Goal: Entertainment & Leisure: Consume media (video, audio)

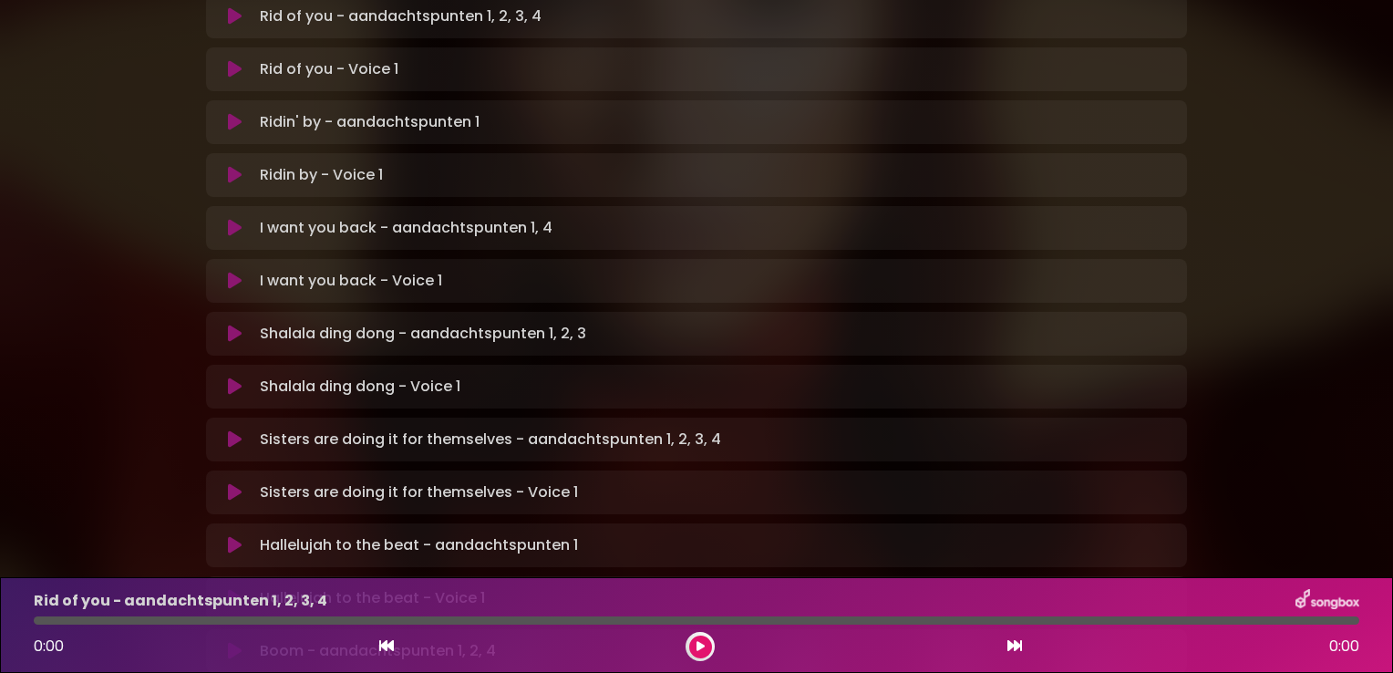
scroll to position [456, 0]
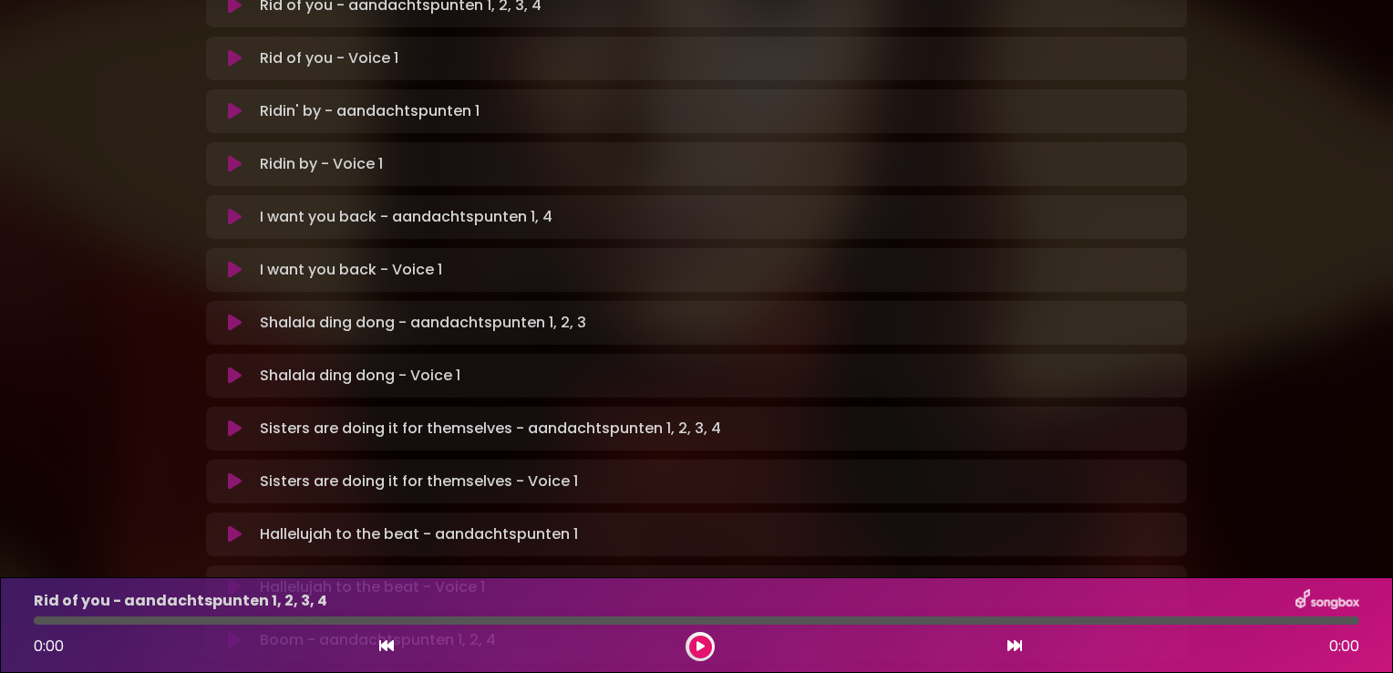
click at [232, 419] on icon at bounding box center [235, 428] width 14 height 18
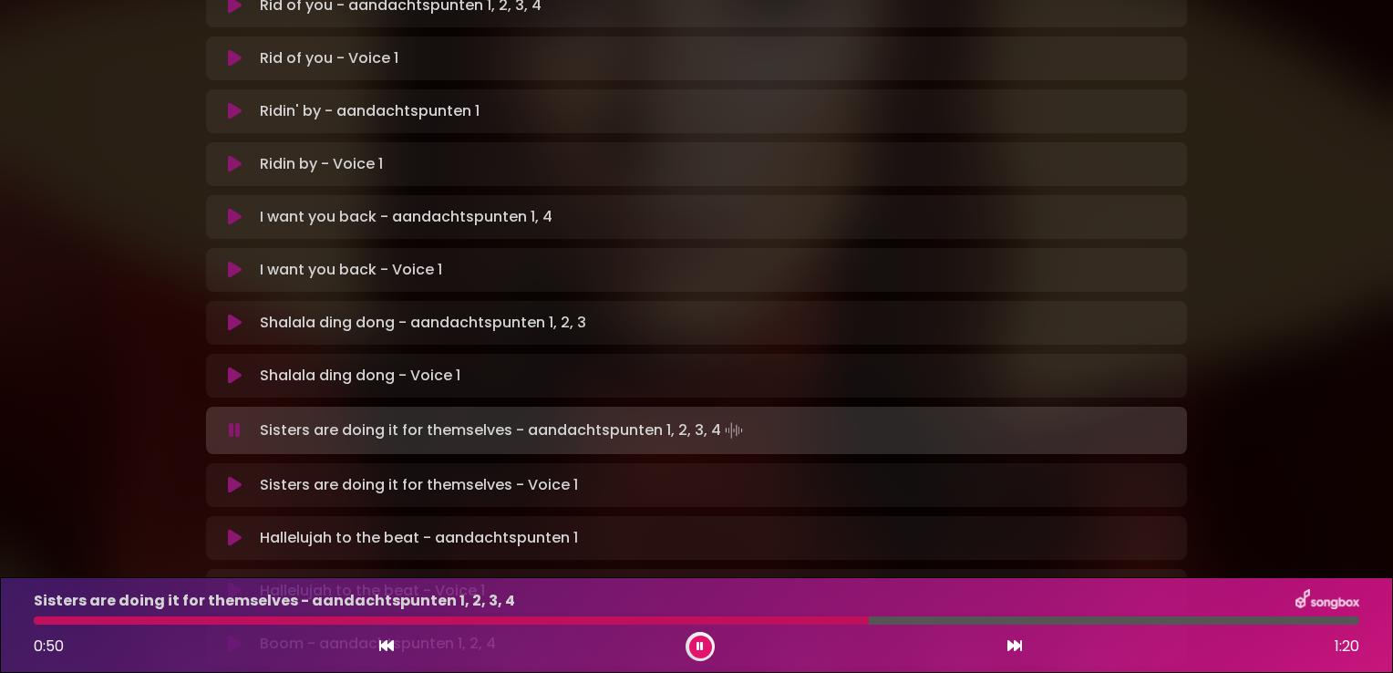
click at [233, 529] on icon at bounding box center [235, 538] width 14 height 18
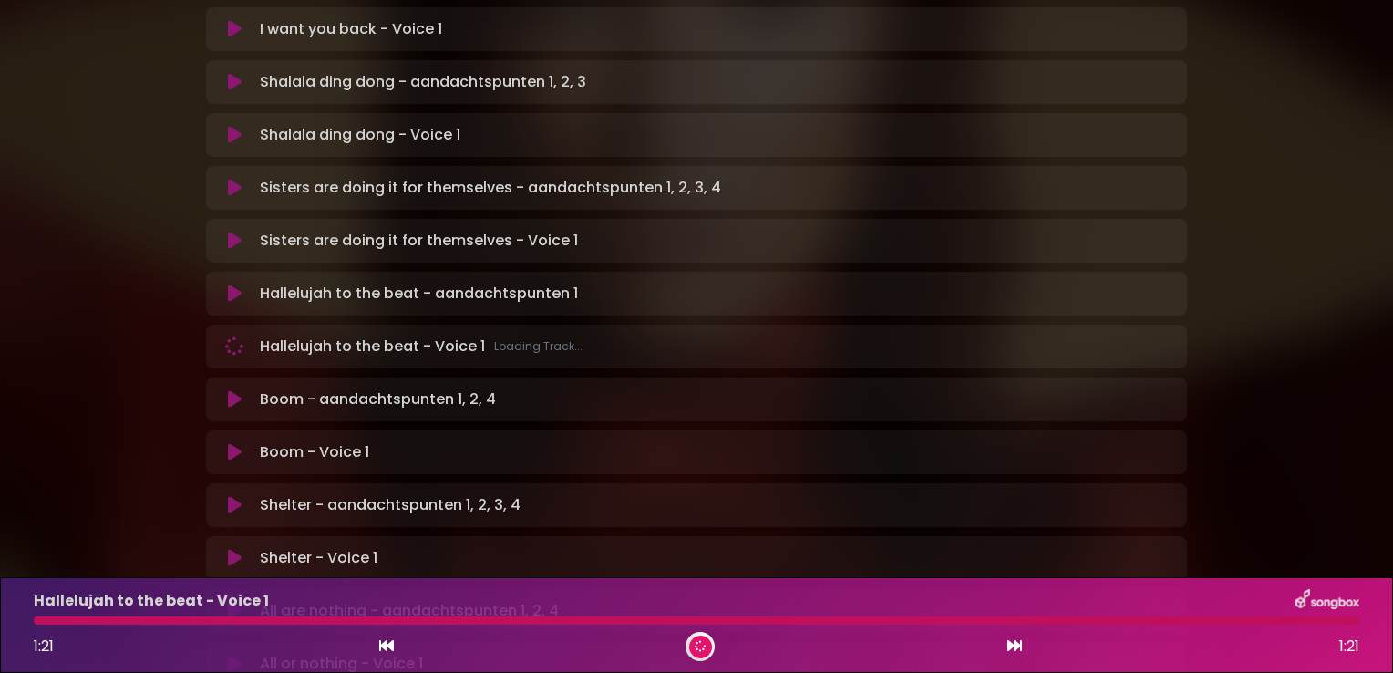
scroll to position [729, 0]
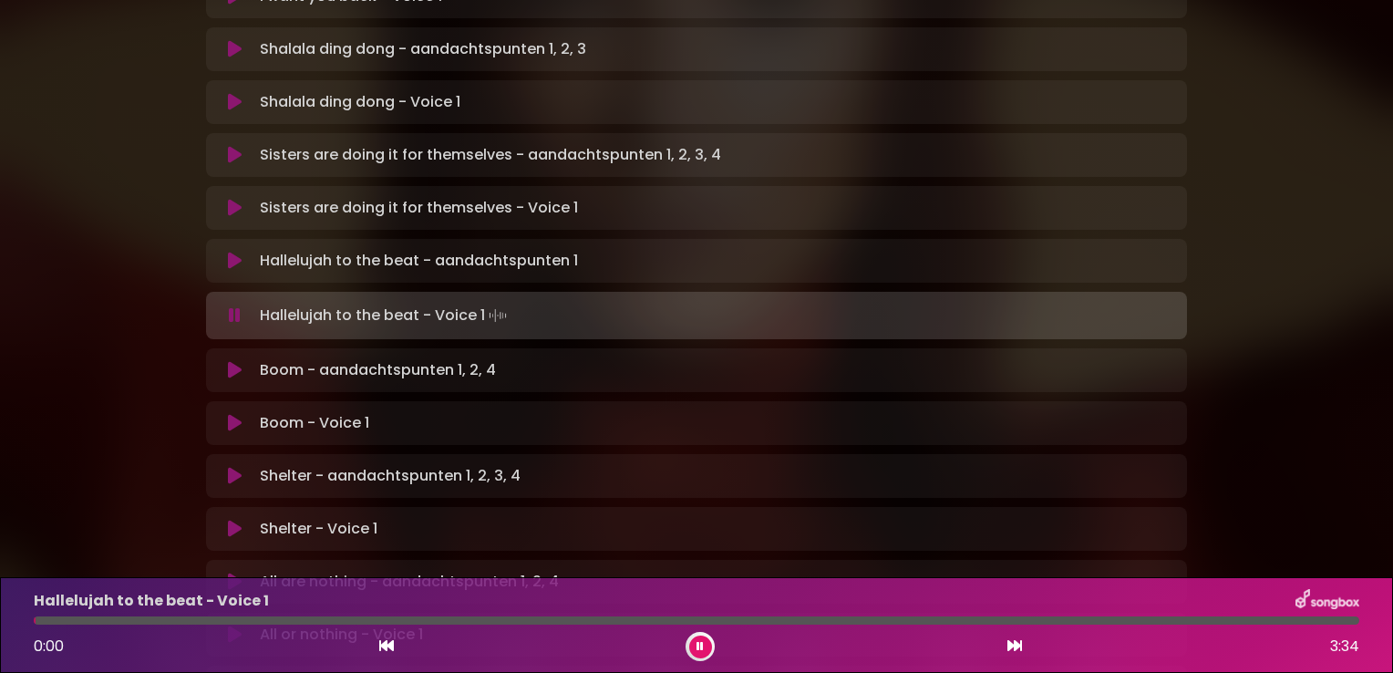
click at [233, 467] on icon at bounding box center [235, 476] width 14 height 18
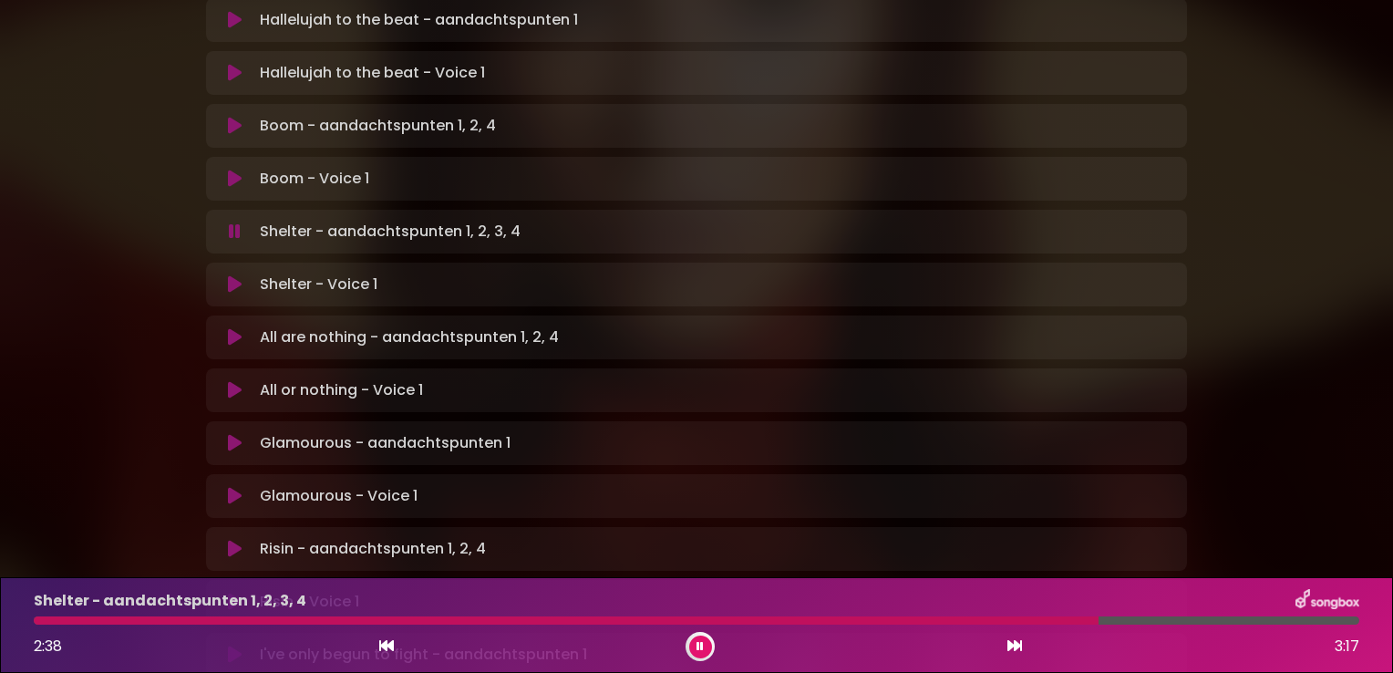
scroll to position [1003, 0]
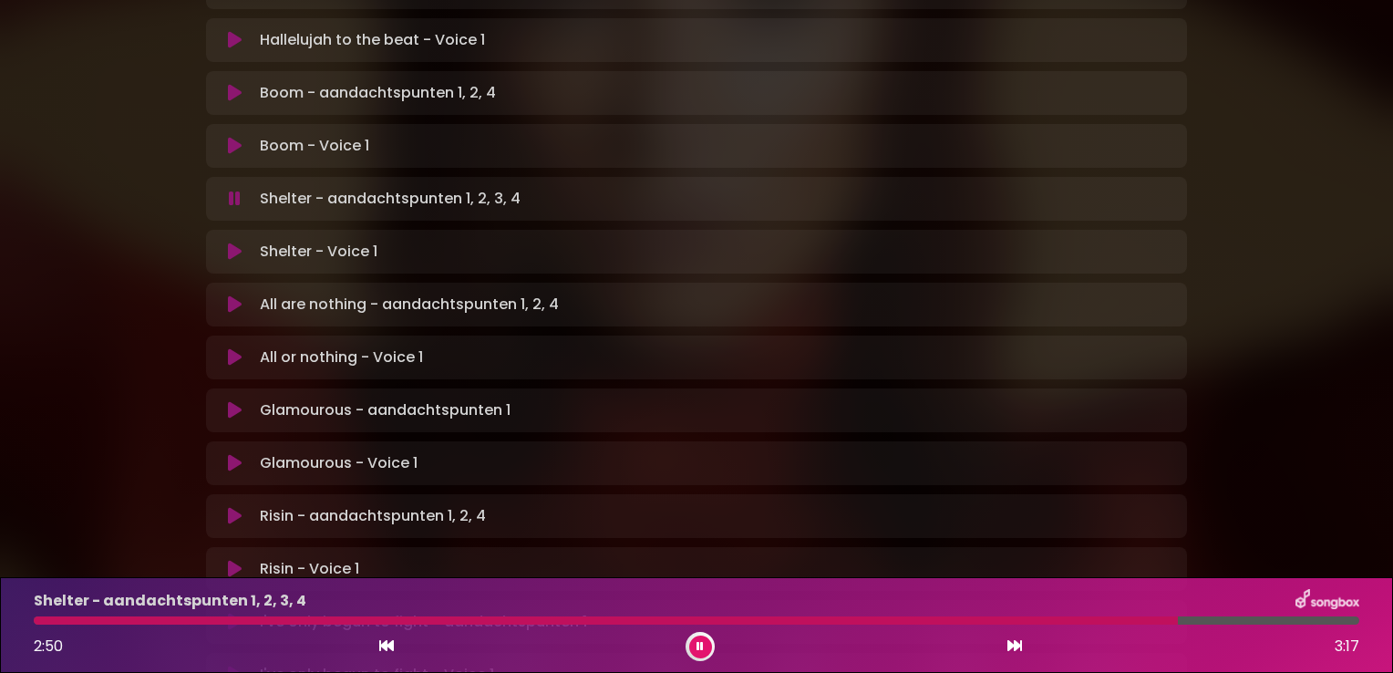
click at [238, 295] on icon at bounding box center [235, 304] width 14 height 18
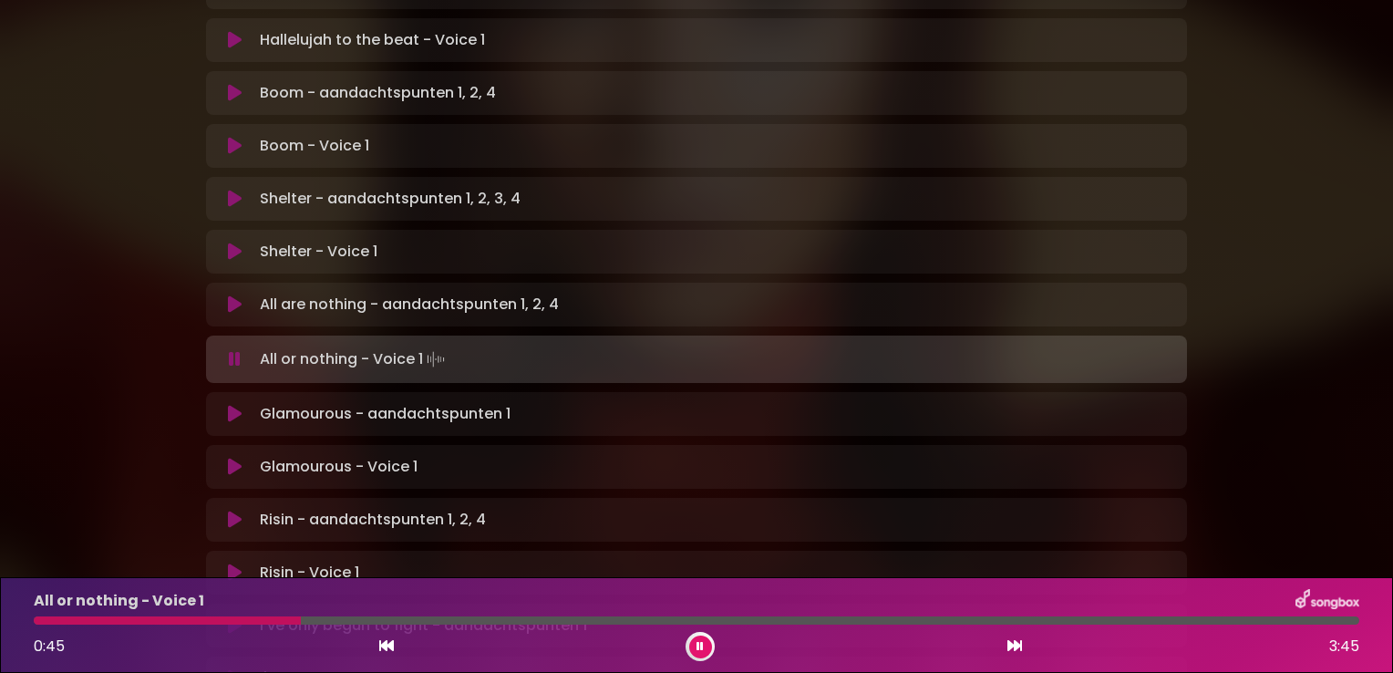
click at [234, 350] on icon at bounding box center [235, 359] width 12 height 18
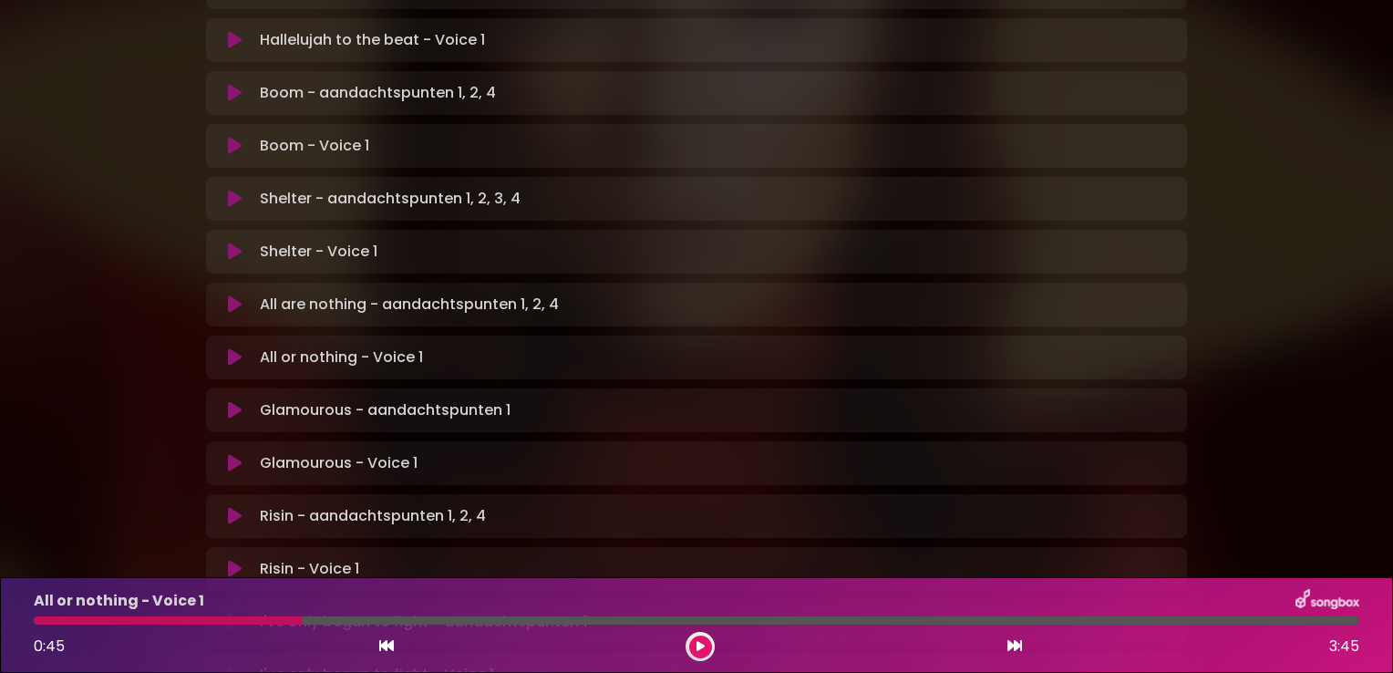
click at [241, 401] on icon at bounding box center [235, 410] width 14 height 18
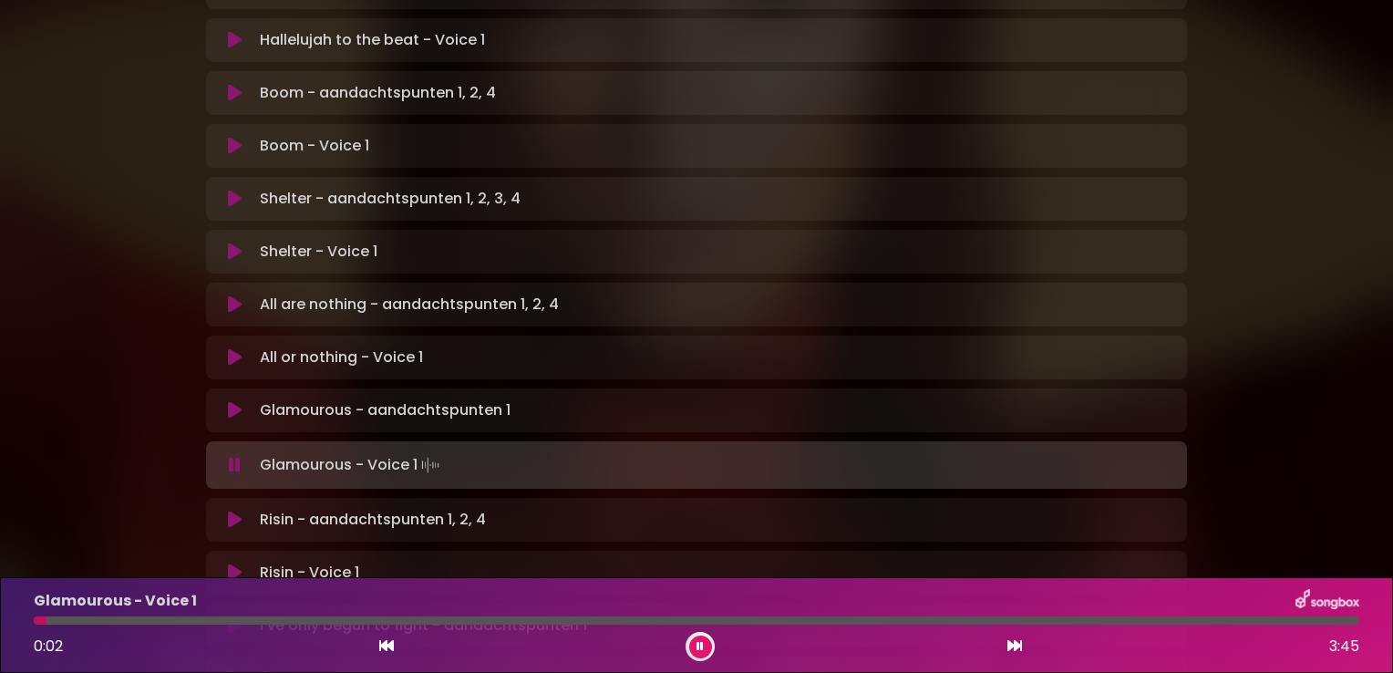
click at [239, 401] on icon at bounding box center [235, 410] width 14 height 18
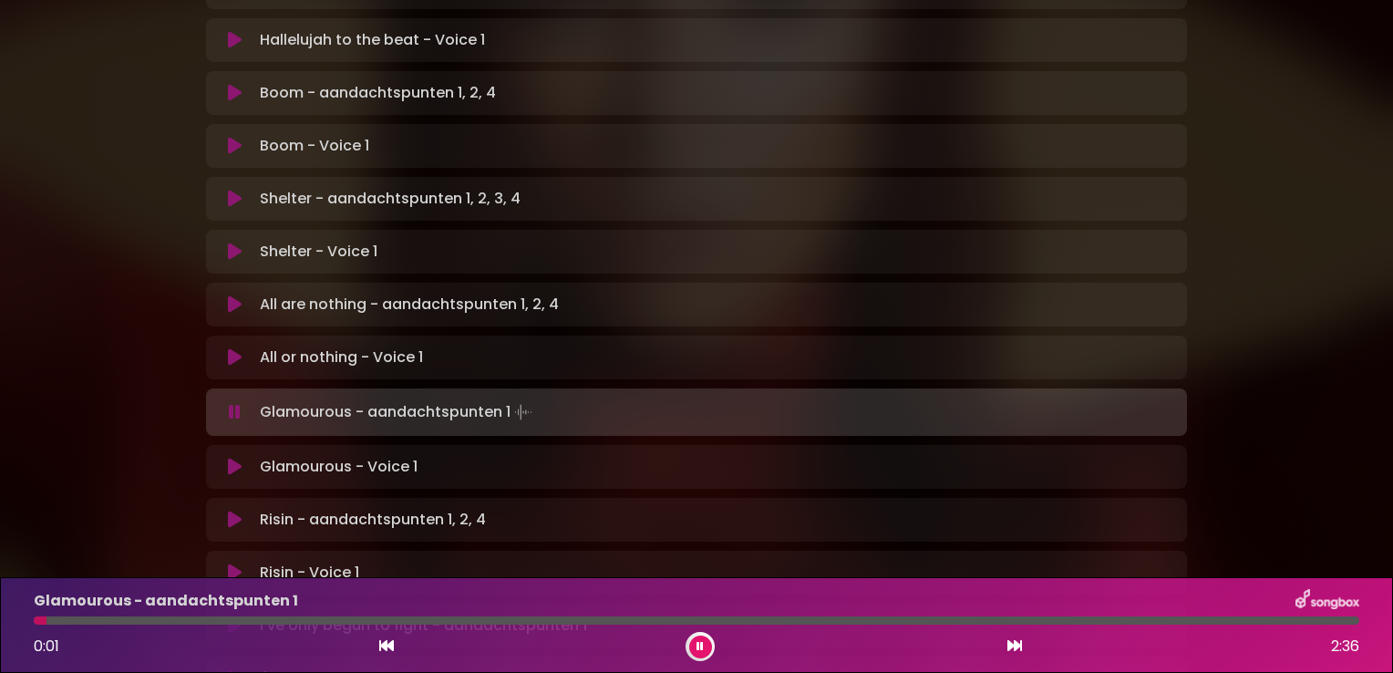
click at [1238, 616] on div "Glamourous - aandachtspunten 1 0:01 2:36" at bounding box center [697, 625] width 1348 height 72
click at [1236, 624] on div at bounding box center [697, 620] width 1326 height 8
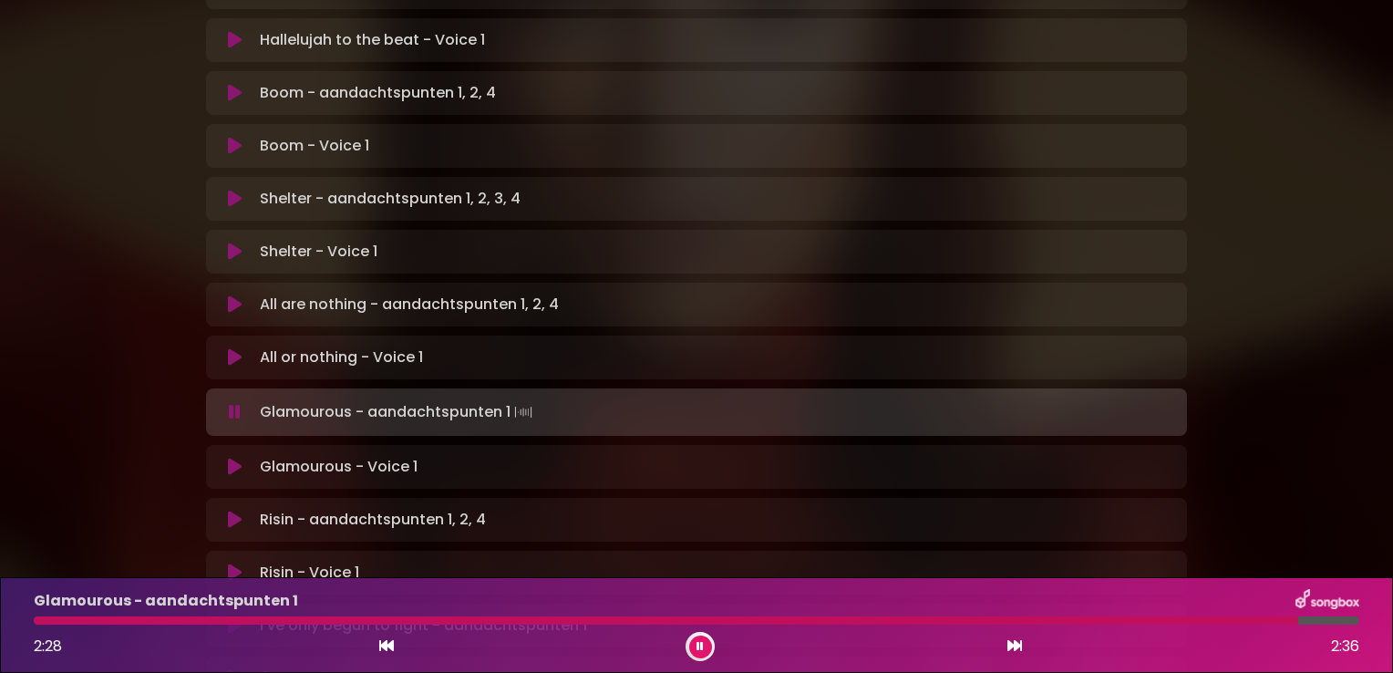
click at [1233, 622] on div at bounding box center [666, 620] width 1265 height 8
click at [1170, 618] on div at bounding box center [642, 620] width 1217 height 8
click at [1146, 615] on div "Glamourous - aandachtspunten 1 2:17 2:36" at bounding box center [697, 625] width 1348 height 72
click at [704, 638] on button at bounding box center [700, 647] width 23 height 23
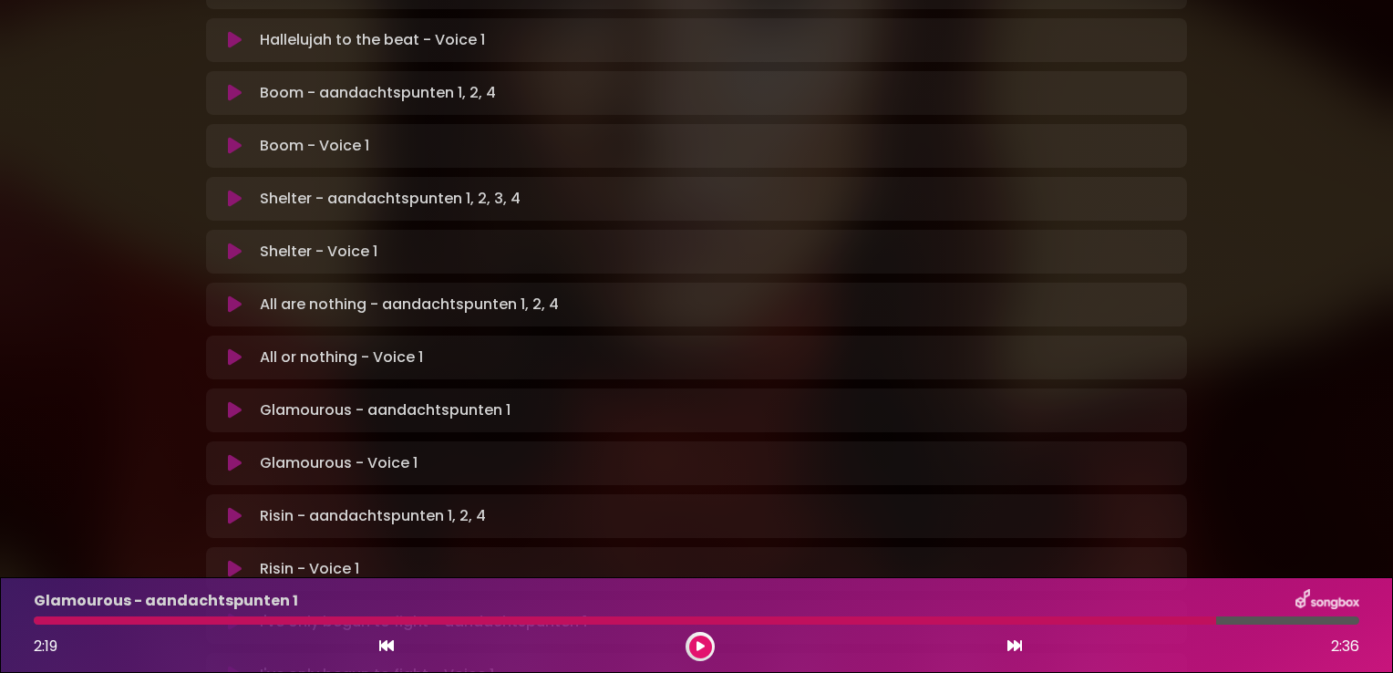
drag, startPoint x: 693, startPoint y: 646, endPoint x: 705, endPoint y: 646, distance: 11.9
click at [701, 646] on button at bounding box center [700, 647] width 23 height 23
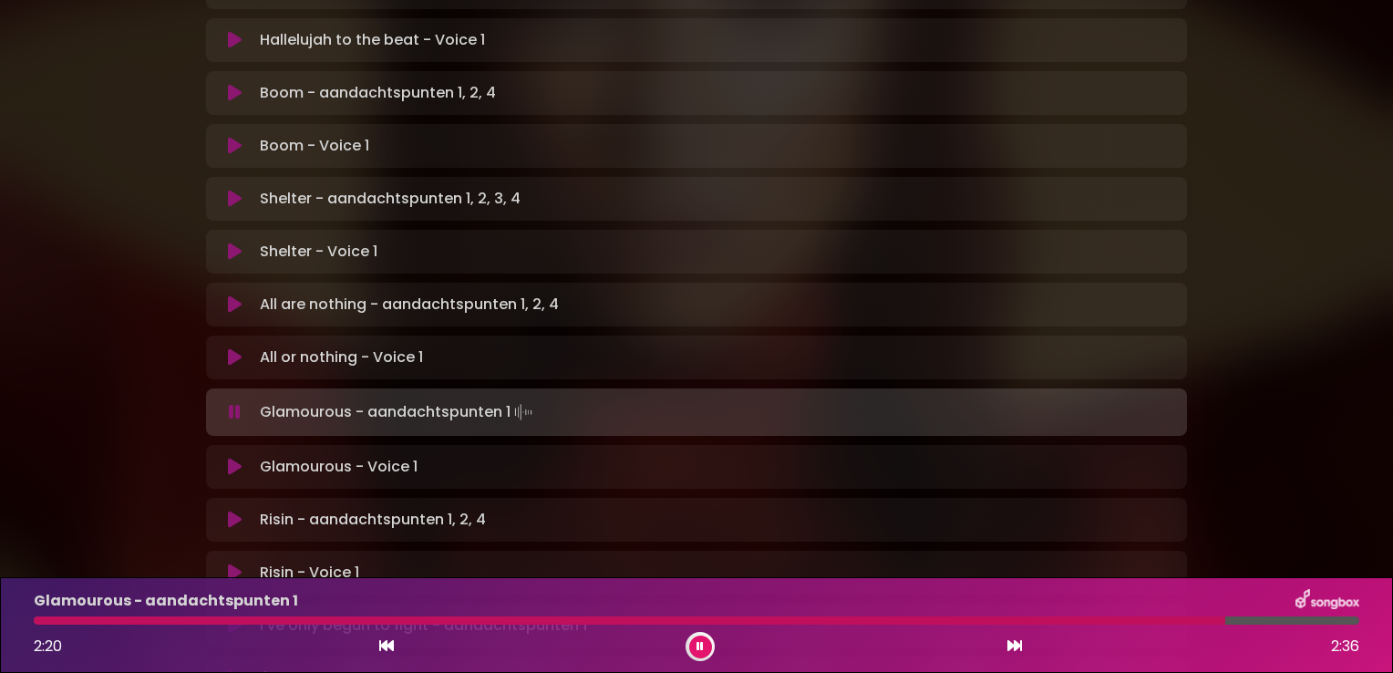
click at [1152, 622] on div at bounding box center [630, 620] width 1192 height 8
click at [1094, 619] on div at bounding box center [599, 620] width 1131 height 8
click at [1013, 620] on div at bounding box center [571, 620] width 1075 height 8
click at [698, 630] on div "Glamourous - aandachtspunten 1 2:06 2:36" at bounding box center [697, 625] width 1348 height 72
click at [698, 647] on icon at bounding box center [700, 646] width 12 height 13
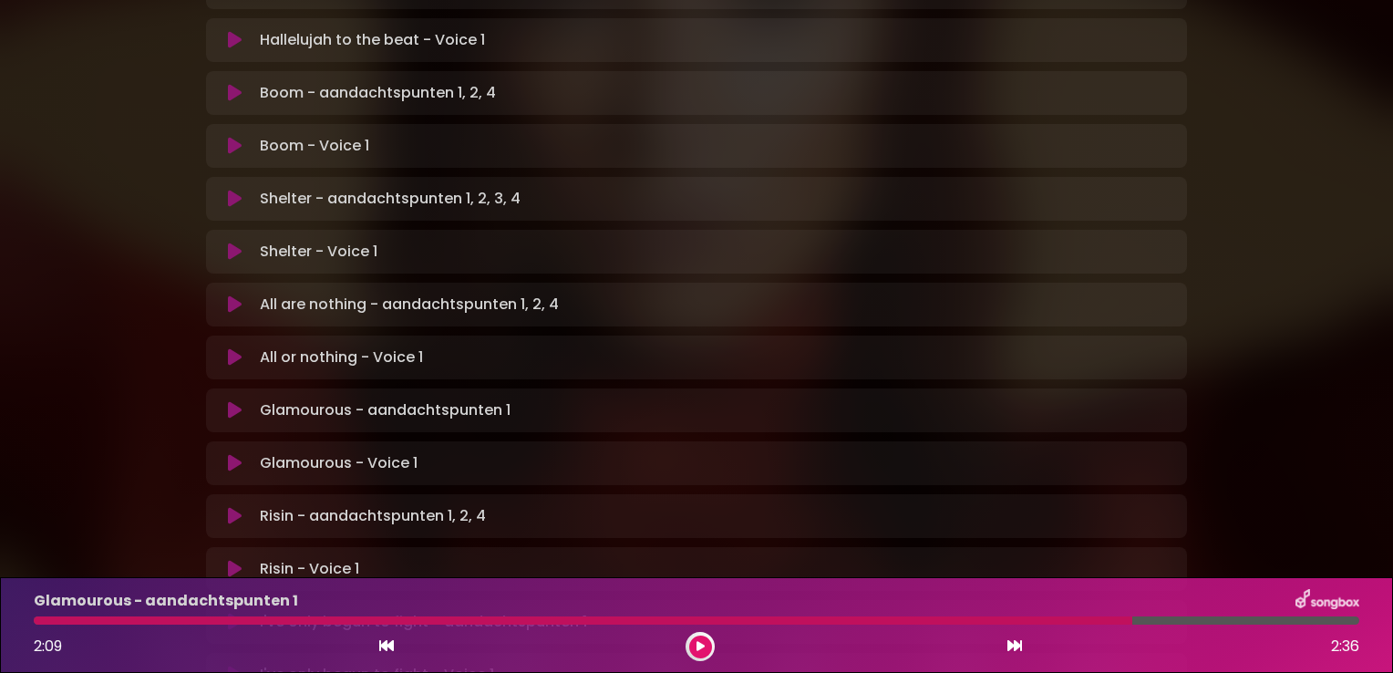
click at [705, 651] on button at bounding box center [700, 647] width 23 height 23
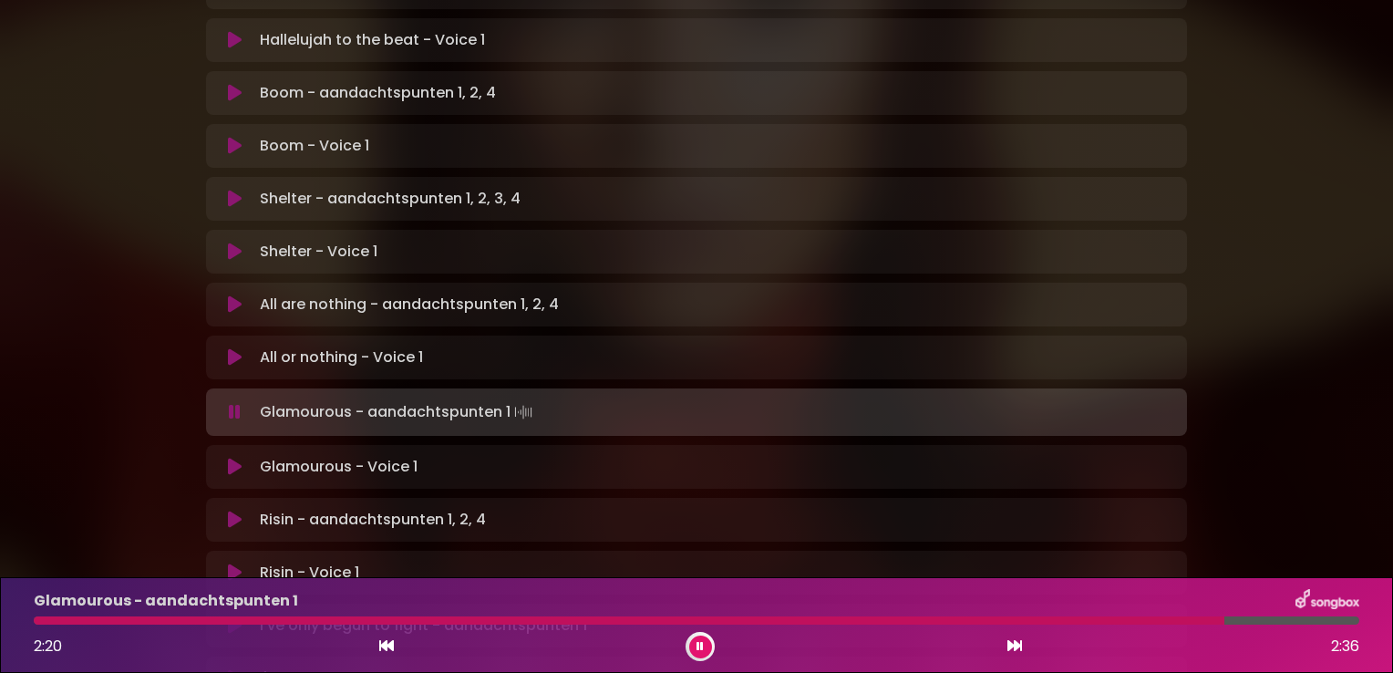
click at [244, 458] on button at bounding box center [235, 467] width 36 height 18
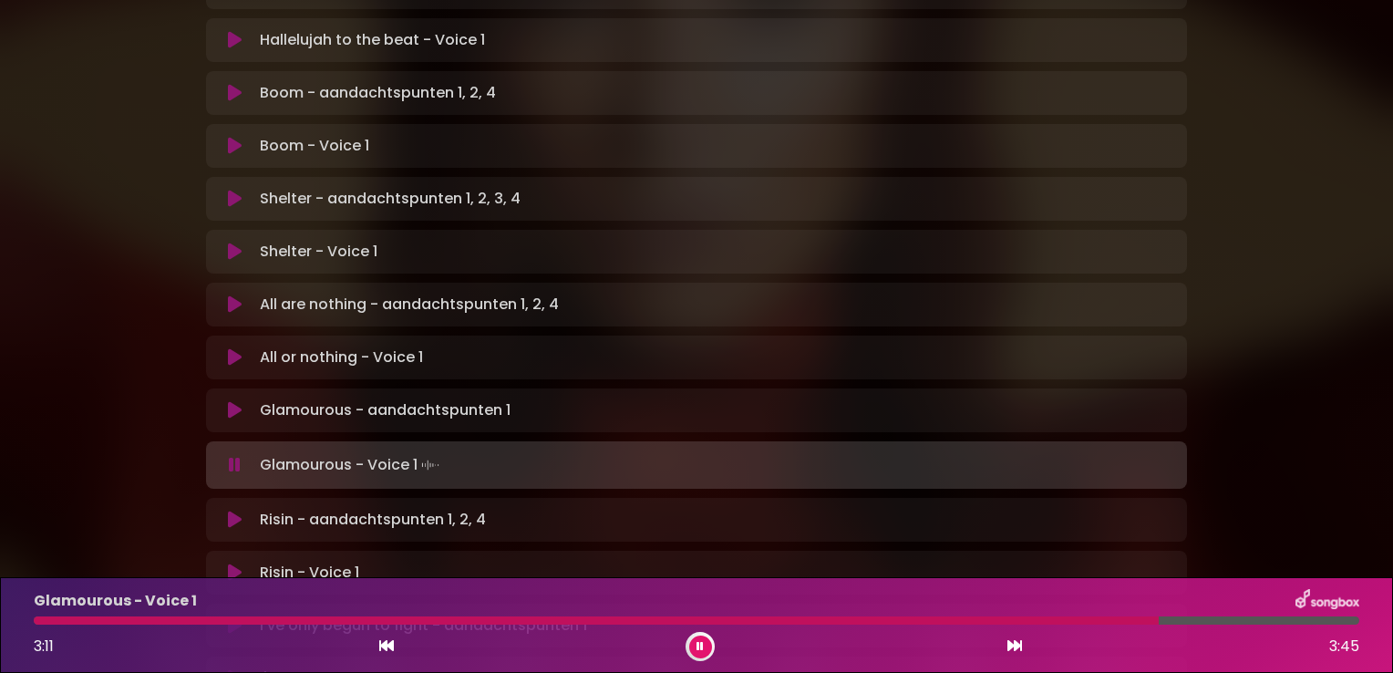
click at [229, 456] on icon at bounding box center [235, 465] width 12 height 18
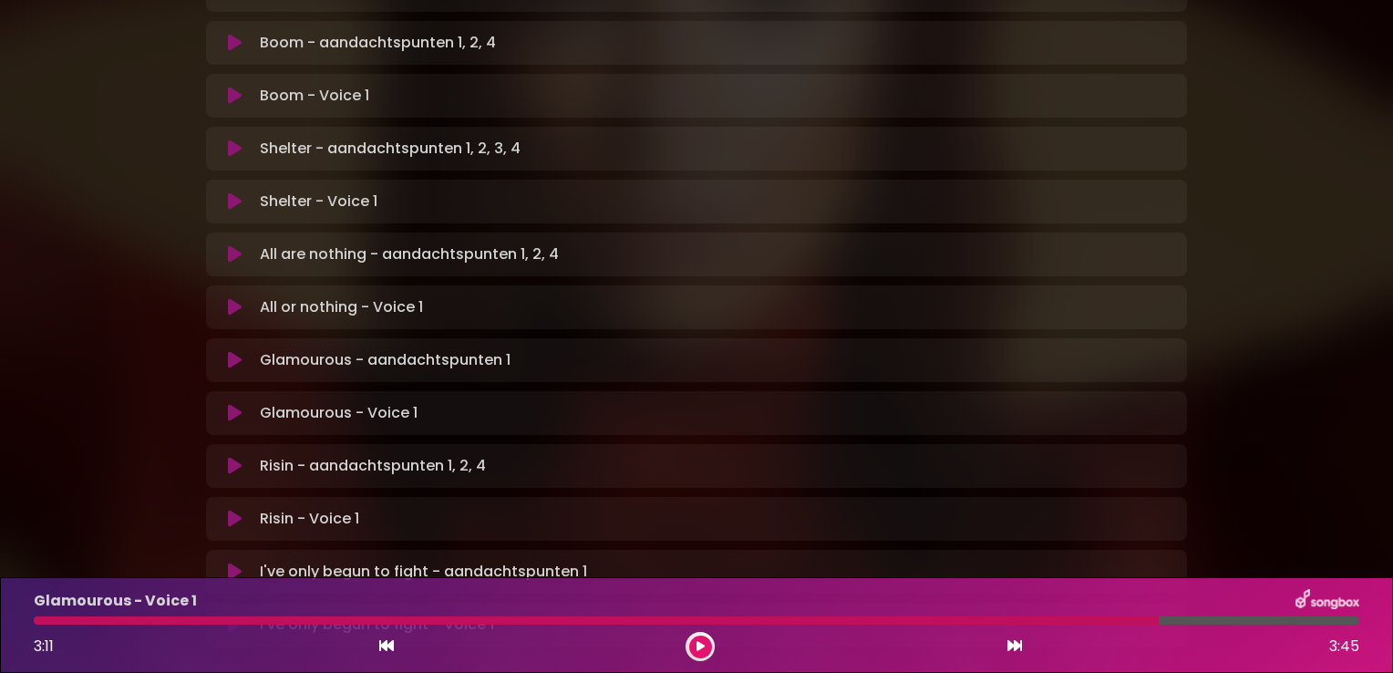
scroll to position [1094, 0]
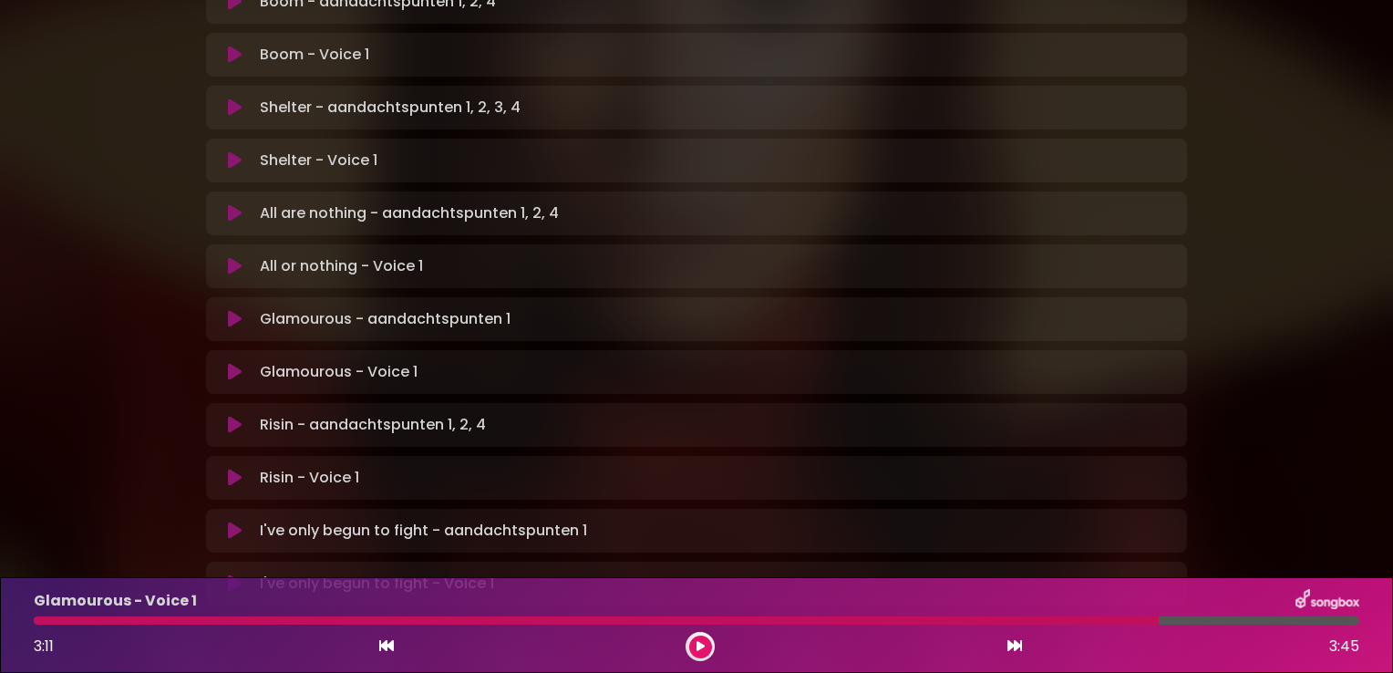
click at [234, 416] on icon at bounding box center [235, 425] width 14 height 18
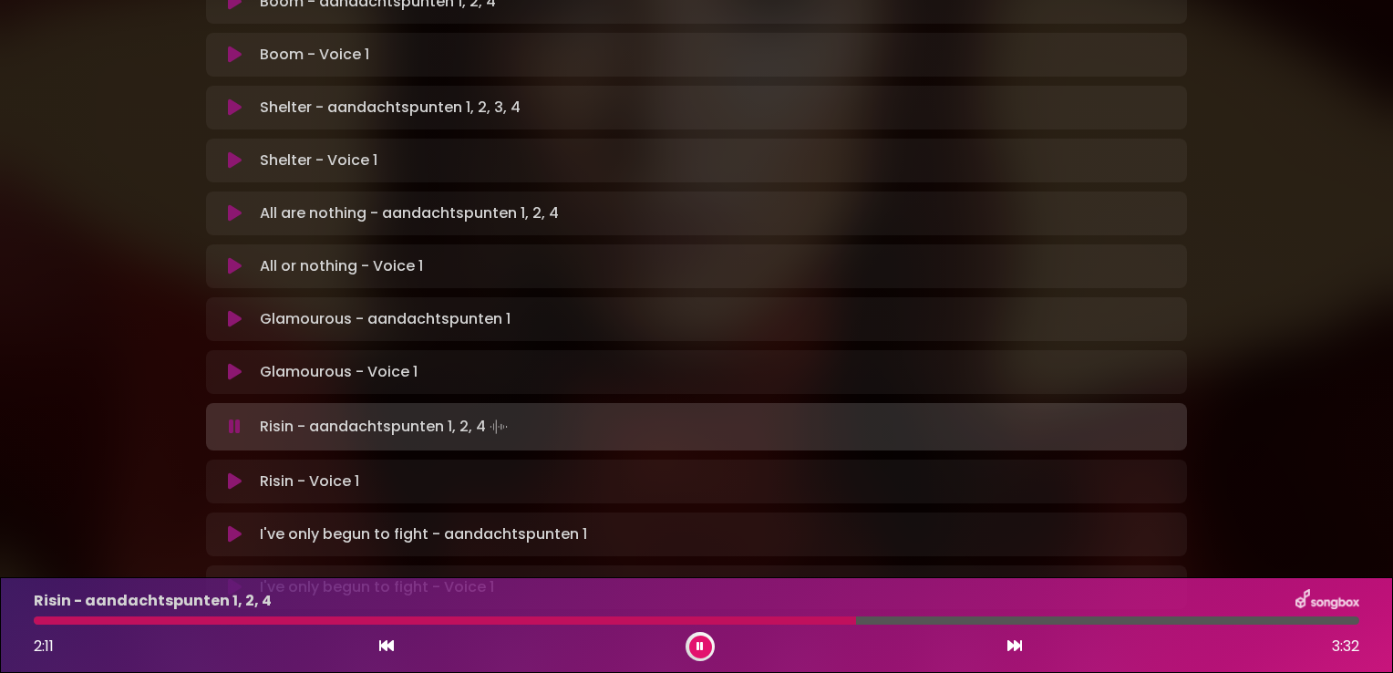
click at [942, 619] on div at bounding box center [697, 620] width 1326 height 8
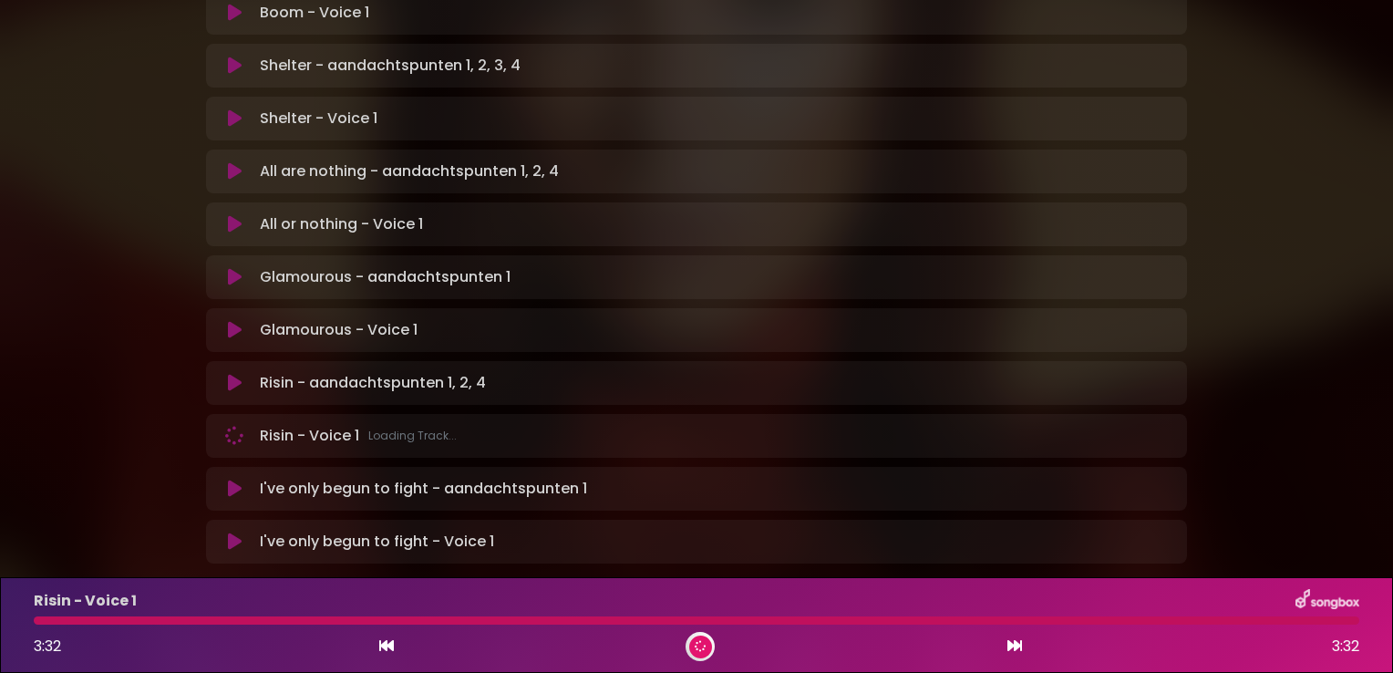
scroll to position [1171, 0]
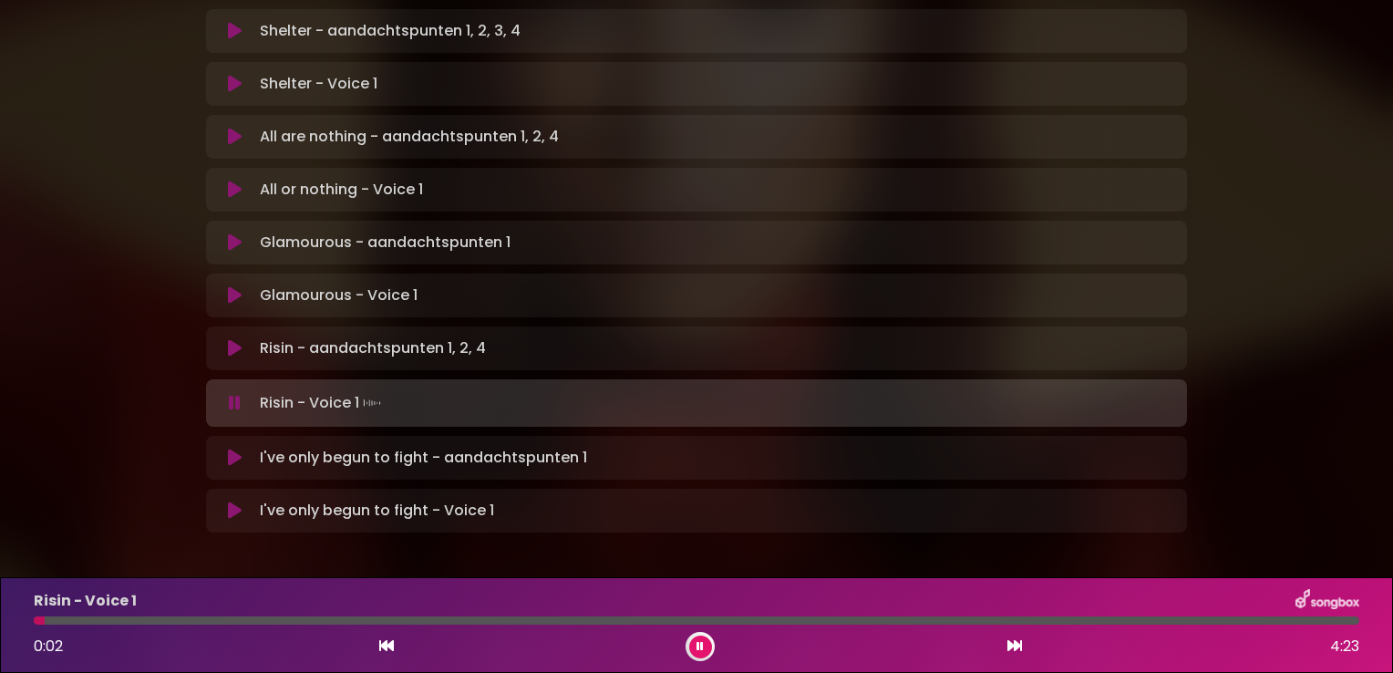
click at [236, 449] on icon at bounding box center [235, 458] width 14 height 18
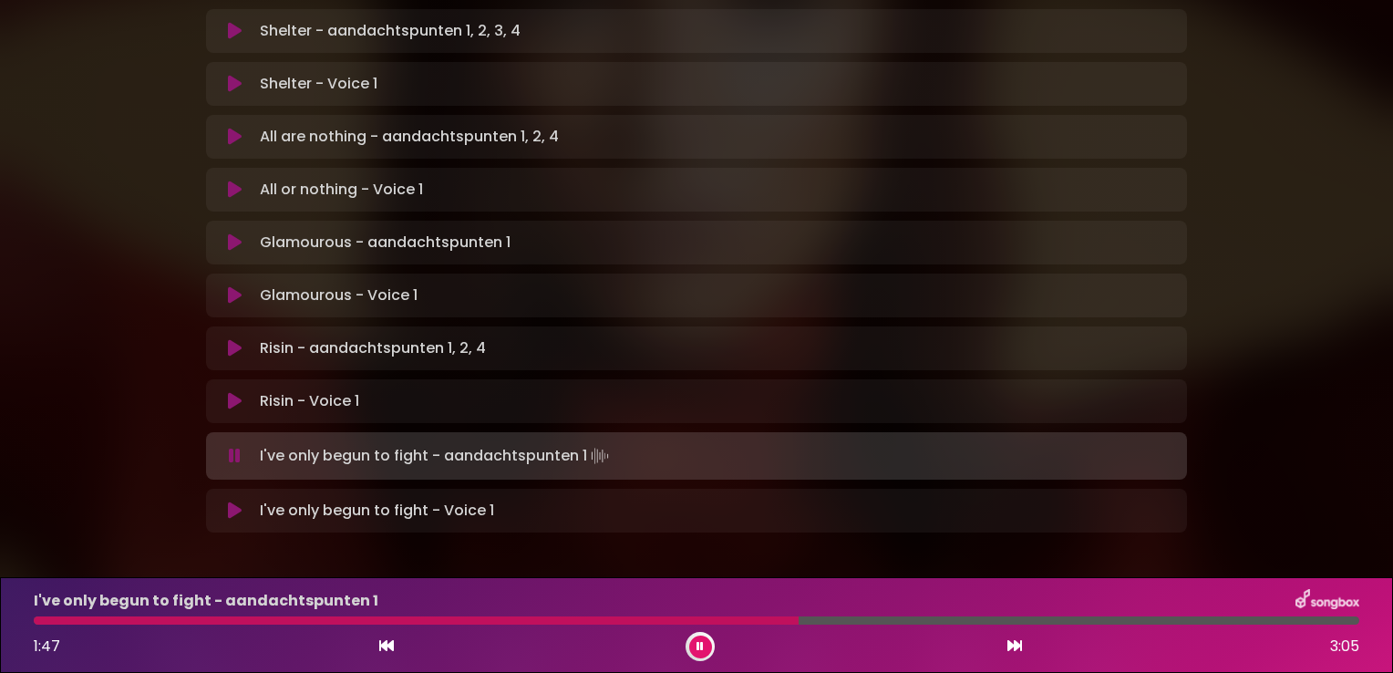
click at [233, 447] on icon at bounding box center [235, 456] width 12 height 18
